Goal: Answer question/provide support

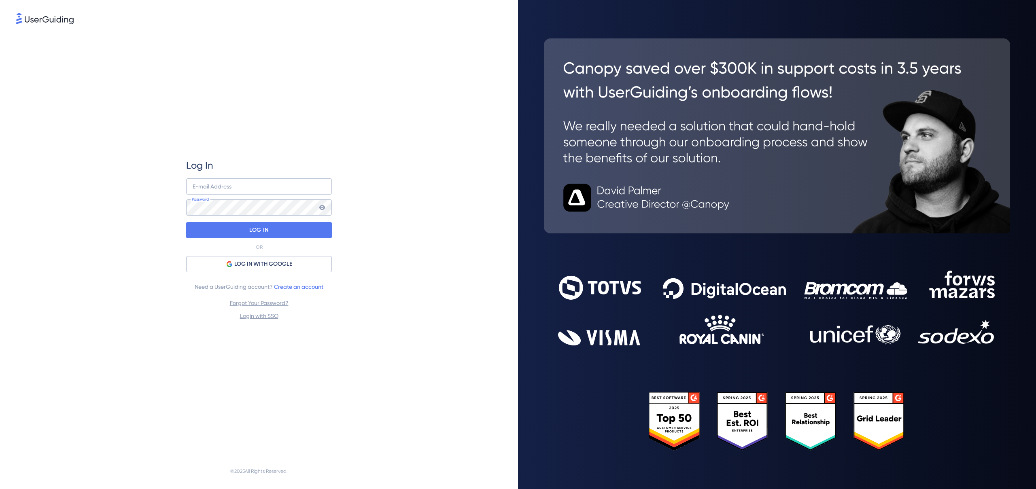
type input "[EMAIL_ADDRESS][DOMAIN_NAME]"
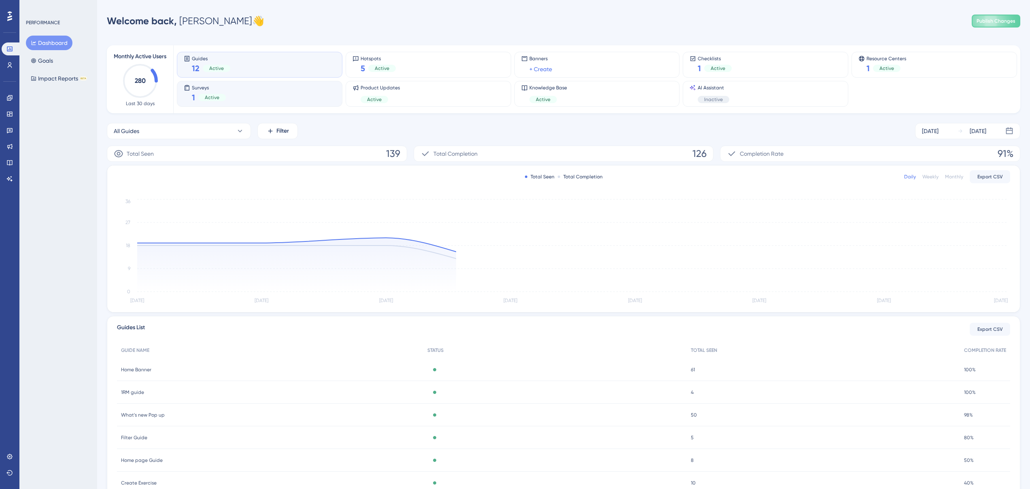
click at [264, 97] on div "Surveys 1 Active" at bounding box center [260, 94] width 152 height 19
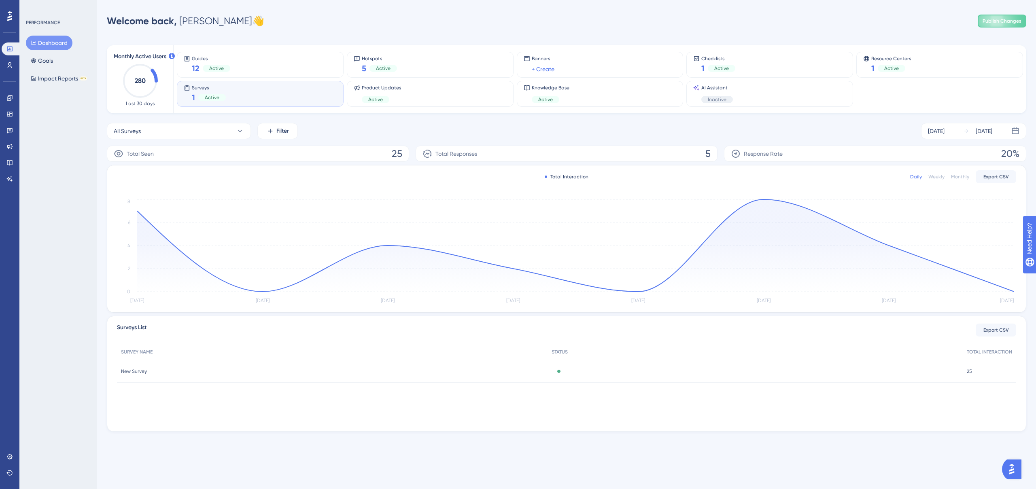
click at [117, 374] on div "New Survey New Survey" at bounding box center [332, 371] width 431 height 23
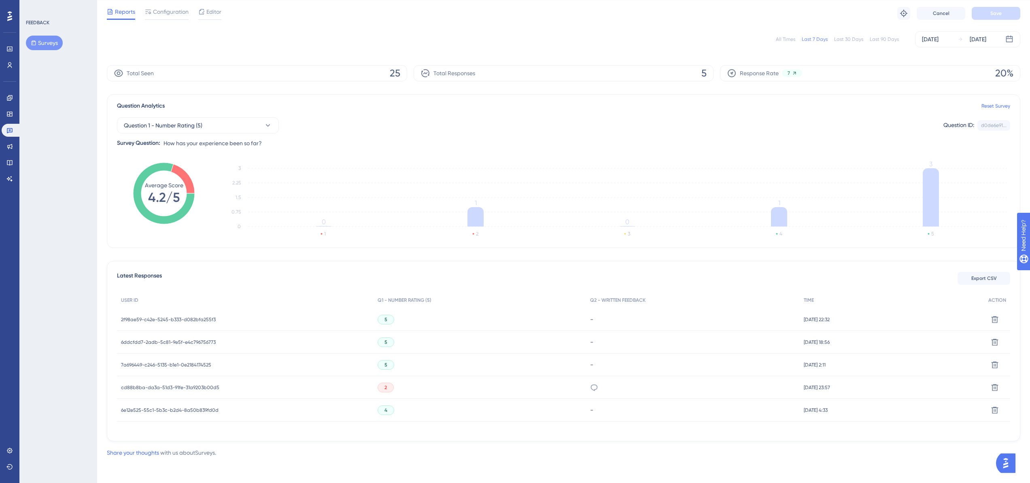
scroll to position [23, 0]
click at [590, 389] on icon at bounding box center [594, 387] width 8 height 8
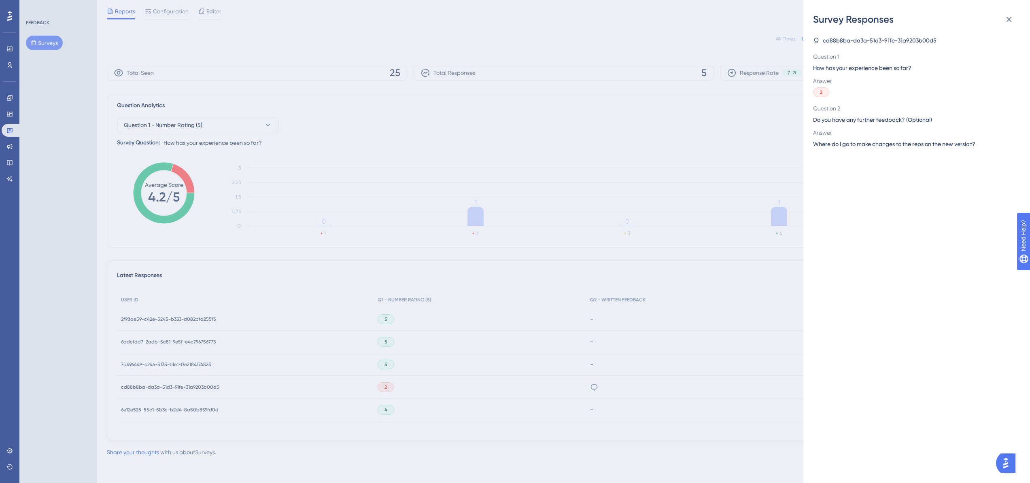
click at [638, 388] on div "Survey Responses cd88b8ba-da3a-51d3-91fe-31a9203b00d5 Question 1 How has your e…" at bounding box center [515, 241] width 1030 height 483
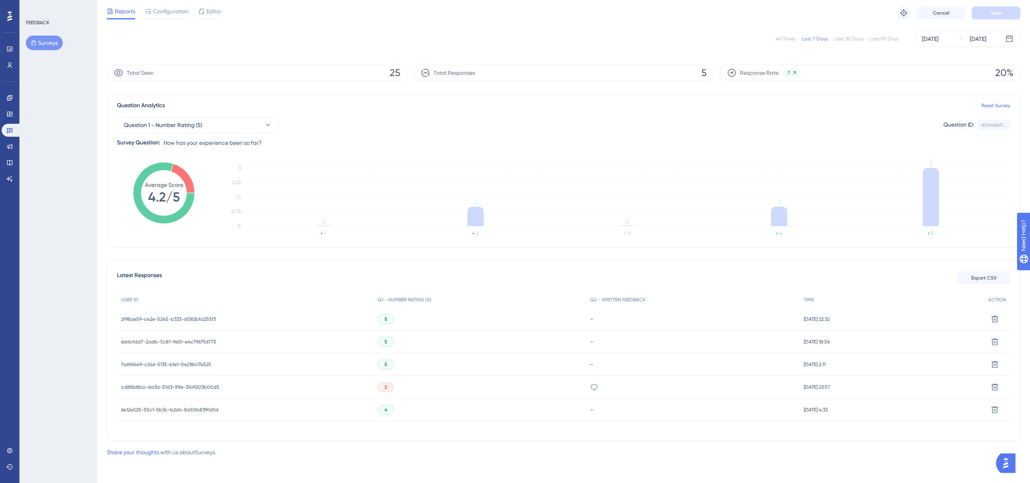
click at [203, 390] on div "cd88b8ba-da3a-51d3-91fe-31a9203b00d5 cd88b8ba-da3a-51d3-91fe-31a9203b00d5" at bounding box center [170, 387] width 98 height 23
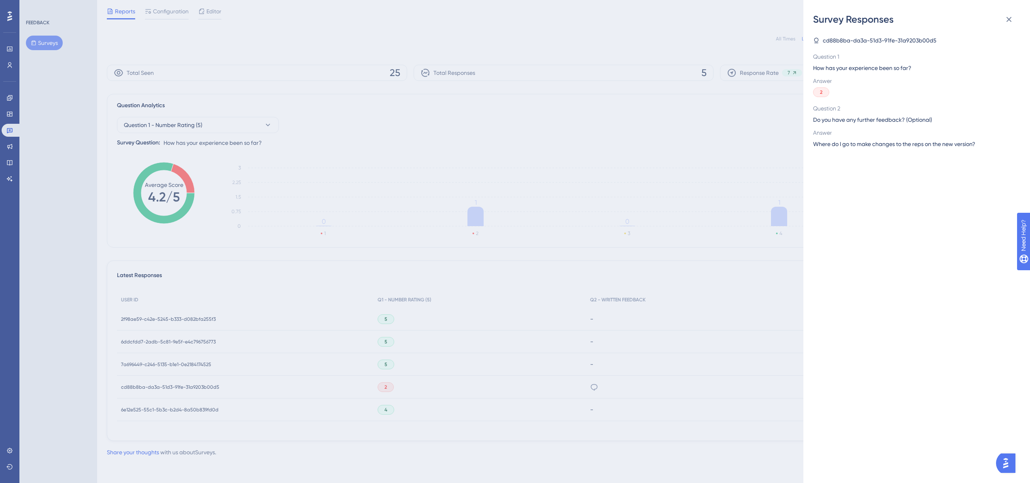
click at [696, 189] on div "Survey Responses cd88b8ba-da3a-51d3-91fe-31a9203b00d5 Question 1 How has your e…" at bounding box center [515, 241] width 1030 height 483
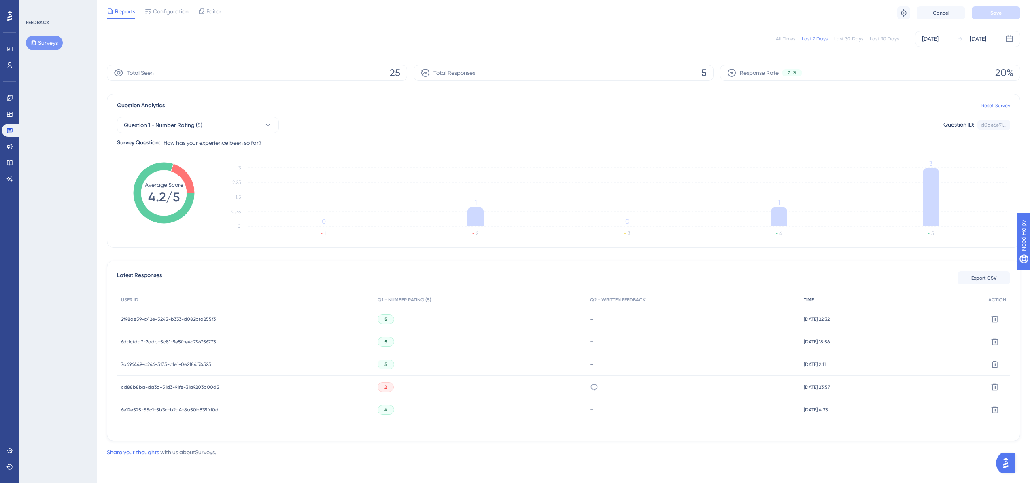
click at [804, 299] on span "TIME" at bounding box center [809, 300] width 10 height 6
click at [590, 389] on icon at bounding box center [594, 387] width 8 height 8
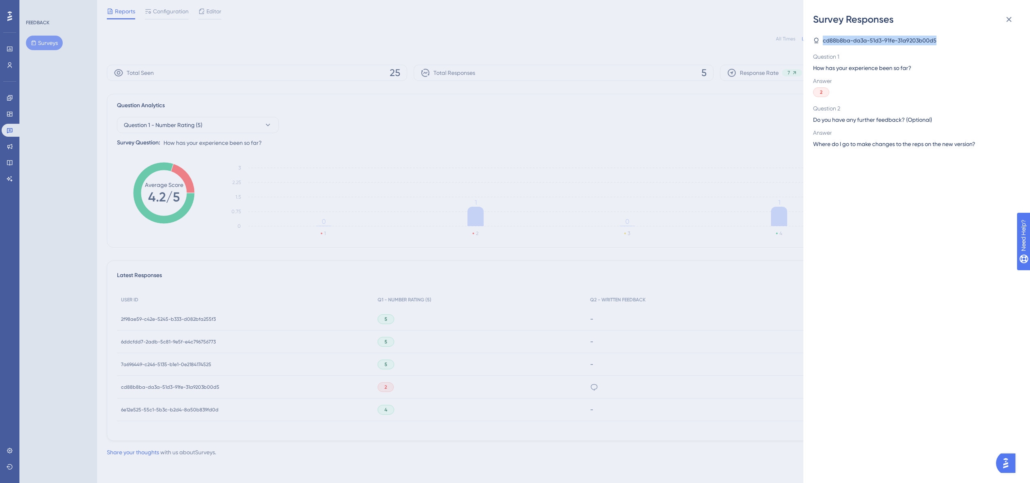
drag, startPoint x: 824, startPoint y: 39, endPoint x: 936, endPoint y: 39, distance: 112.1
click at [936, 39] on div "cd88b8ba-da3a-51d3-91fe-31a9203b00d5" at bounding box center [913, 41] width 201 height 10
copy span "cd88b8ba-da3a-51d3-91fe-31a9203b00d5"
drag, startPoint x: 929, startPoint y: 41, endPoint x: 360, endPoint y: 289, distance: 620.7
click at [355, 294] on div "Survey Responses cd88b8ba-da3a-51d3-91fe-31a9203b00d5 Question 1 How has your e…" at bounding box center [515, 241] width 1030 height 483
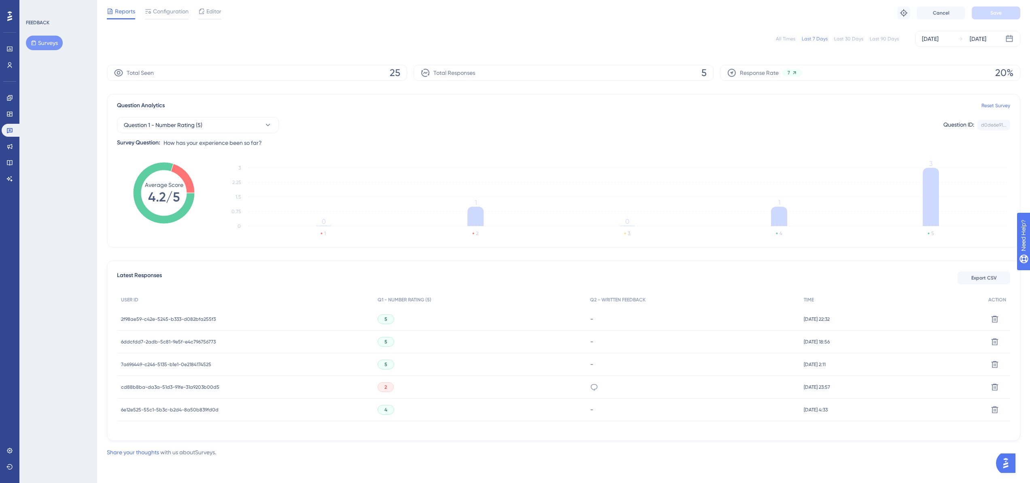
click at [163, 385] on span "cd88b8ba-da3a-51d3-91fe-31a9203b00d5" at bounding box center [170, 387] width 98 height 6
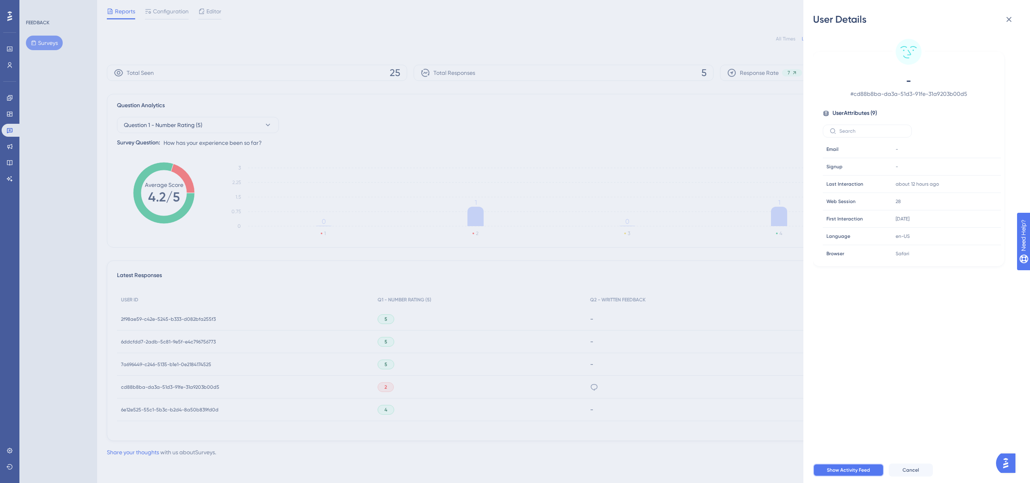
click at [845, 470] on button "Show Activity Feed" at bounding box center [848, 470] width 71 height 13
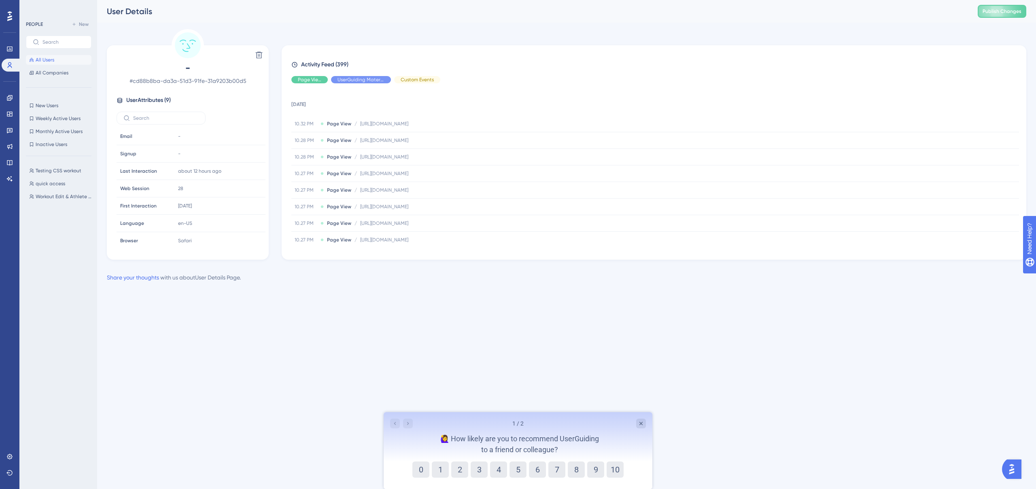
click at [555, 78] on div "Page View UserGuiding Material Custom Events" at bounding box center [653, 79] width 725 height 7
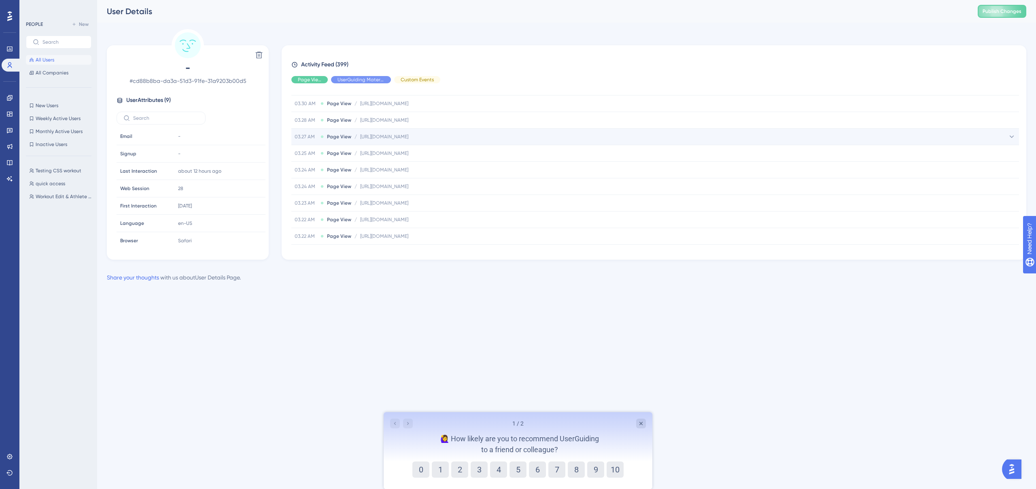
click at [408, 134] on span "[URL][DOMAIN_NAME]" at bounding box center [384, 137] width 48 height 6
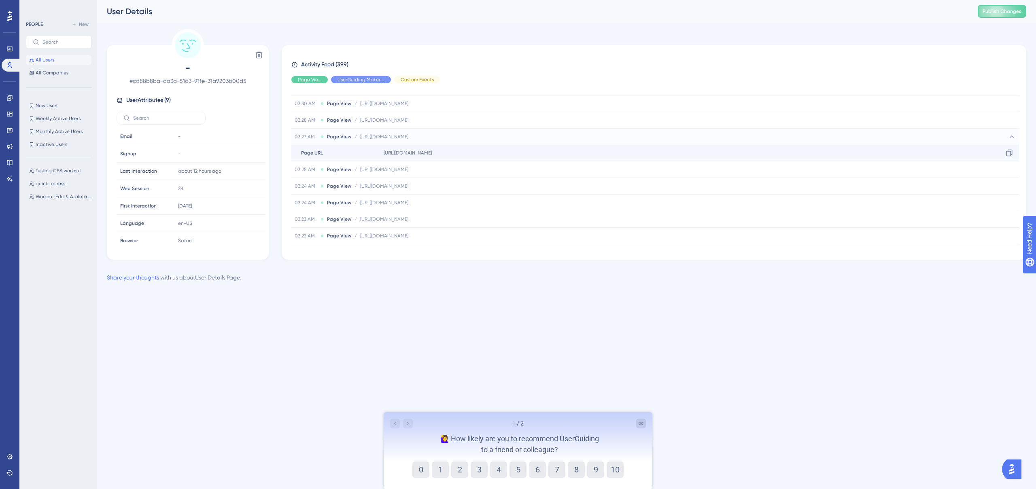
drag, startPoint x: 494, startPoint y: 154, endPoint x: 540, endPoint y: 154, distance: 45.3
click at [432, 154] on span "[URL][DOMAIN_NAME]" at bounding box center [408, 153] width 48 height 6
click at [432, 155] on span "[URL][DOMAIN_NAME]" at bounding box center [408, 153] width 48 height 6
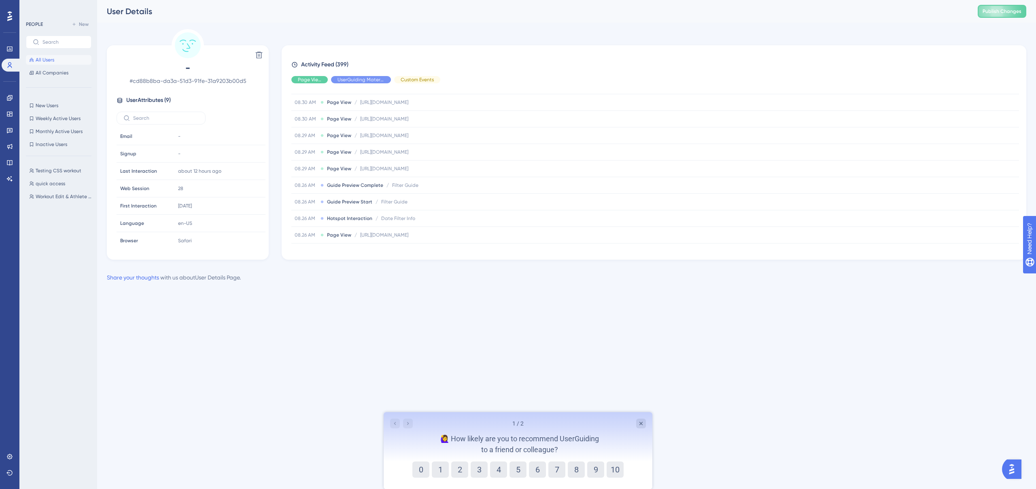
scroll to position [3479, 0]
click at [648, 419] on div "1 / 2 🙋‍♀️ How likely are you to recommend UserGuiding to a friend or colleague?" at bounding box center [518, 436] width 269 height 49
click at [646, 422] on div "1 / 2 🙋‍♀️ How likely are you to recommend UserGuiding to a friend or colleague?" at bounding box center [518, 436] width 269 height 49
click at [472, 296] on html "Performance Users Engagement Widgets Feedback Product Updates Knowledge Base AI…" at bounding box center [518, 154] width 1036 height 308
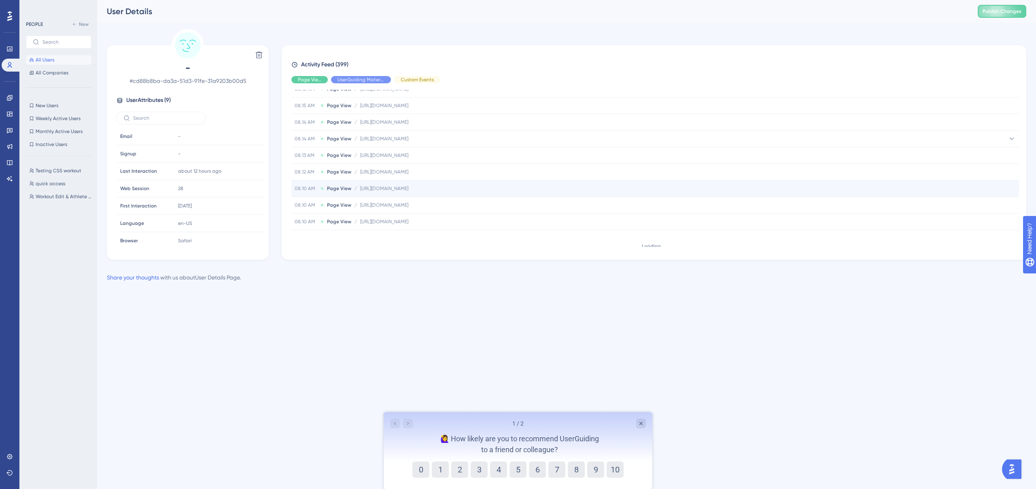
scroll to position [3630, 0]
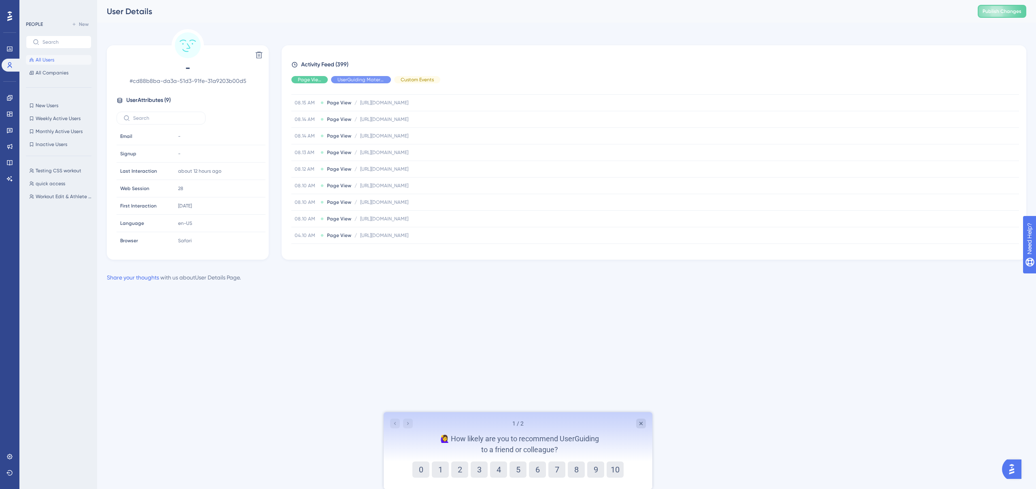
click at [247, 31] on div "Delete - # cd88b8ba-da3a-51d3-91fe-31a9203b00d5 User Attributes ( 9 ) Email Ema…" at bounding box center [188, 144] width 162 height 231
click at [10, 47] on icon at bounding box center [9, 49] width 5 height 5
